Goal: Information Seeking & Learning: Learn about a topic

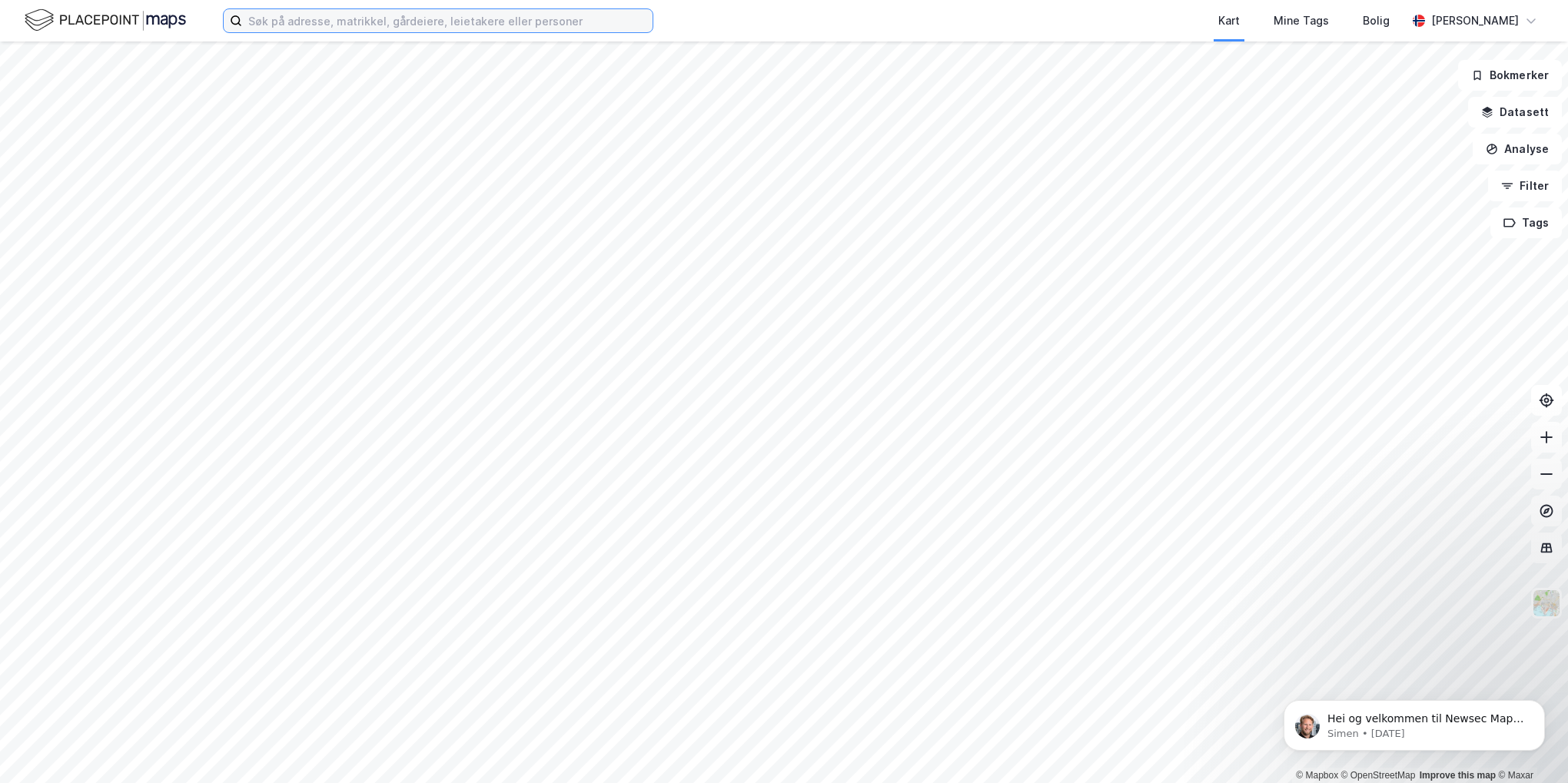
click at [337, 27] on input at bounding box center [447, 21] width 410 height 23
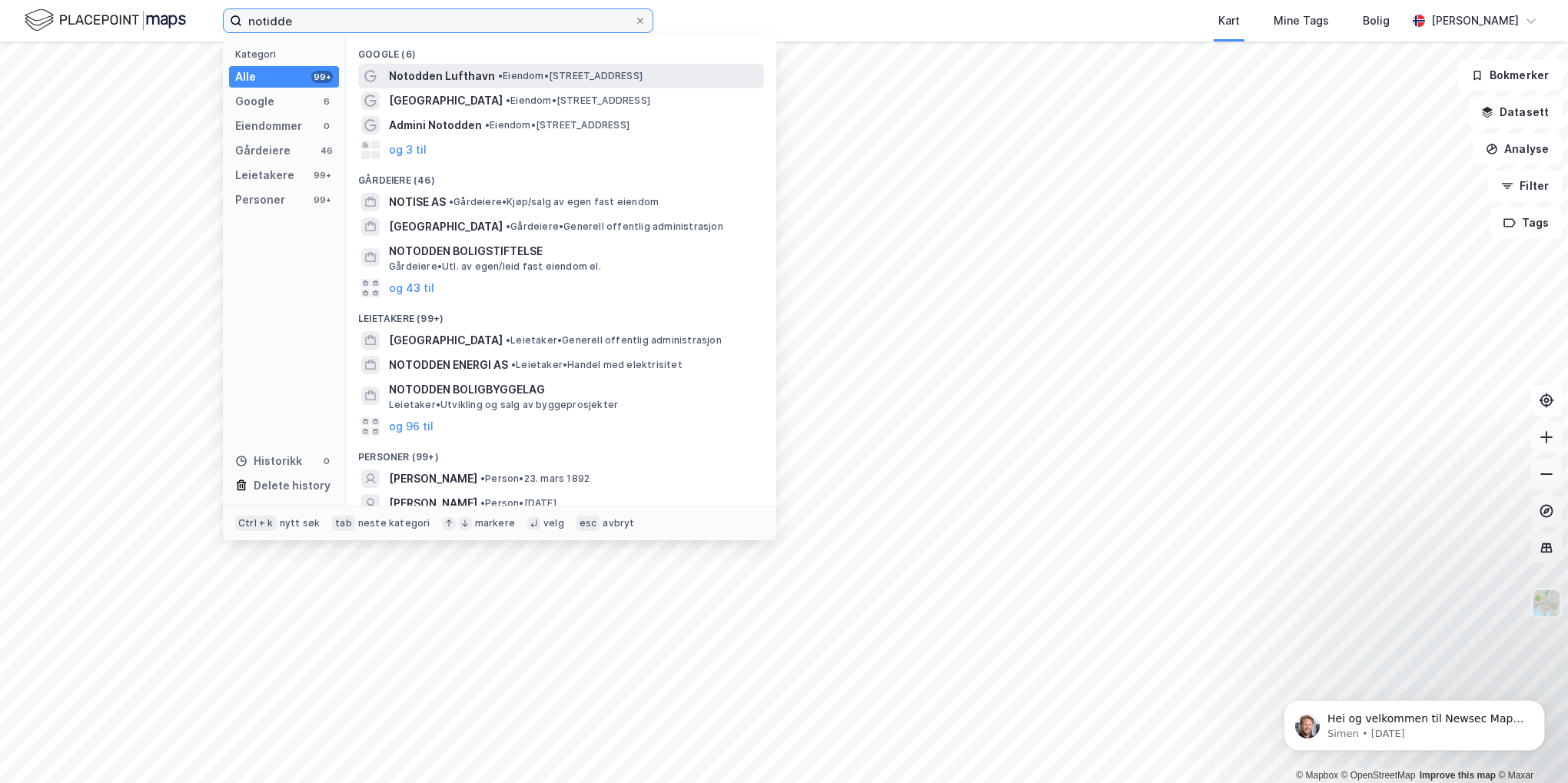
type input "notidde"
click at [421, 66] on span "Notodden Lufthavn" at bounding box center [441, 75] width 106 height 18
